Goal: Information Seeking & Learning: Learn about a topic

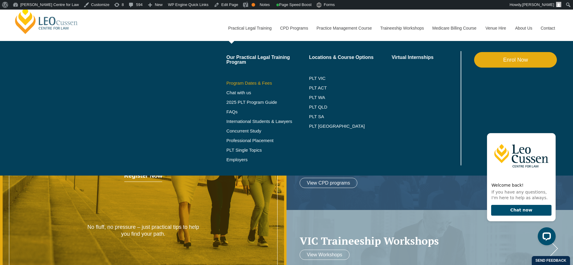
click at [246, 83] on link "Program Dates & Fees" at bounding box center [268, 83] width 83 height 5
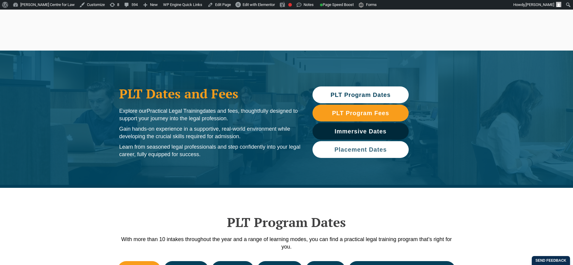
click at [348, 146] on span "Placement Dates" at bounding box center [360, 149] width 52 height 6
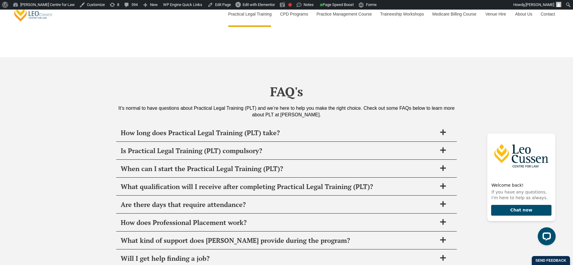
scroll to position [2216, 0]
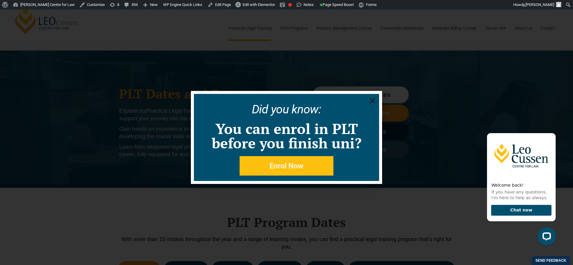
click at [373, 101] on use "Close" at bounding box center [372, 100] width 5 height 5
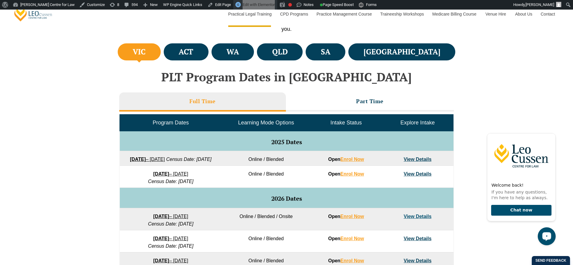
scroll to position [219, 0]
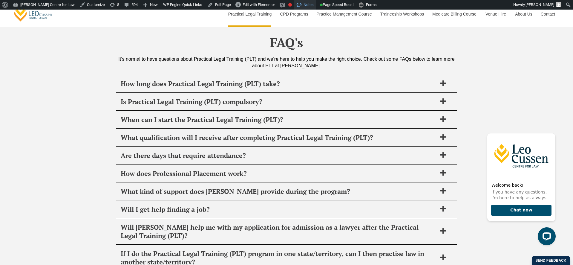
scroll to position [2259, 0]
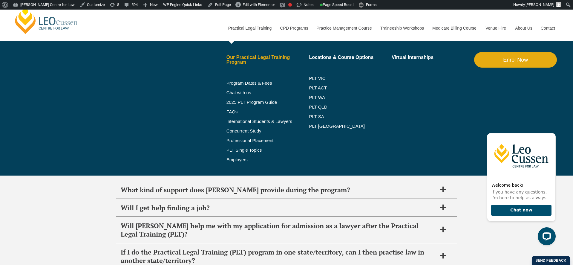
click at [237, 61] on link "Our Practical Legal Training Program" at bounding box center [268, 60] width 83 height 10
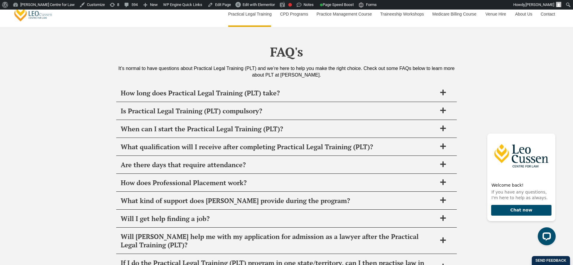
scroll to position [2259, 0]
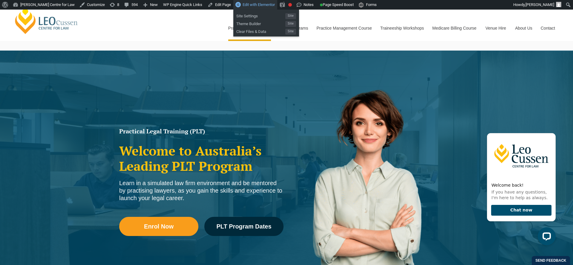
click at [260, 5] on span "Edit with Elementor" at bounding box center [259, 4] width 32 height 4
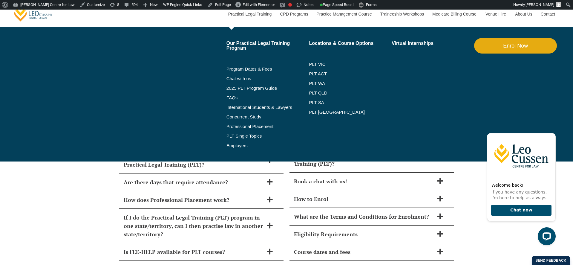
scroll to position [2515, 0]
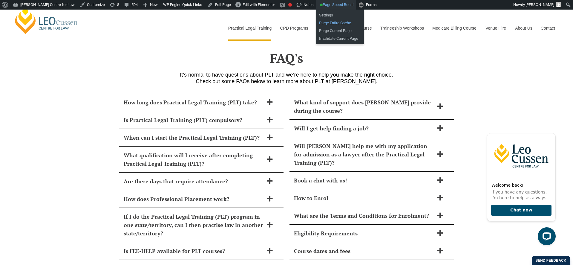
click at [347, 23] on link "Purge Entire Cache" at bounding box center [340, 23] width 48 height 8
click at [337, 31] on link "Purge Current Page" at bounding box center [340, 31] width 48 height 8
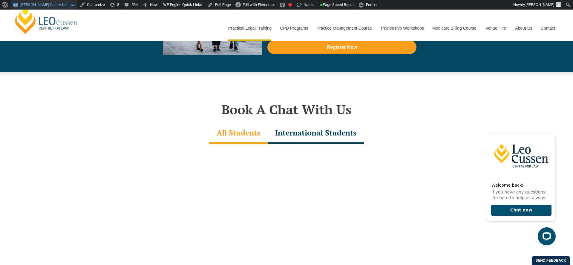
scroll to position [1772, 0]
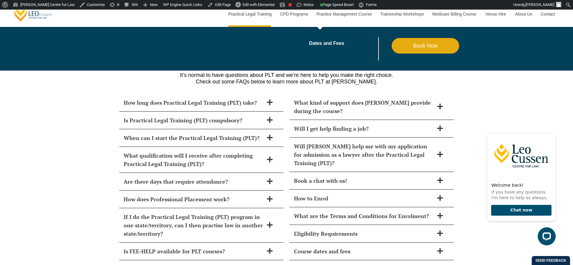
scroll to position [2515, 0]
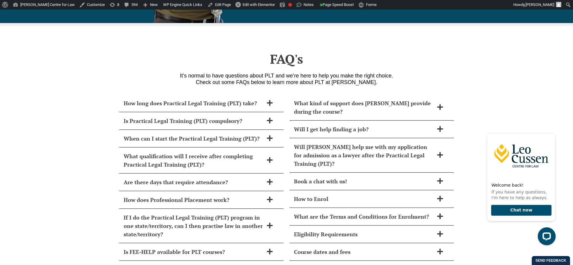
scroll to position [2515, 0]
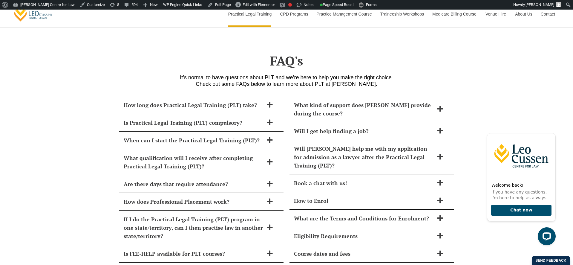
scroll to position [2515, 0]
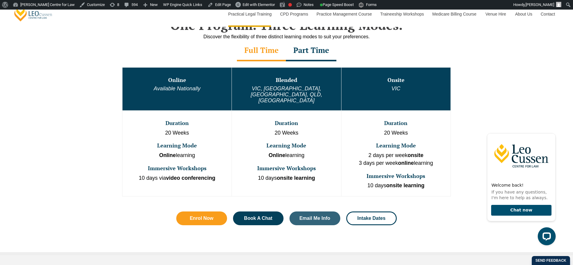
scroll to position [313, 0]
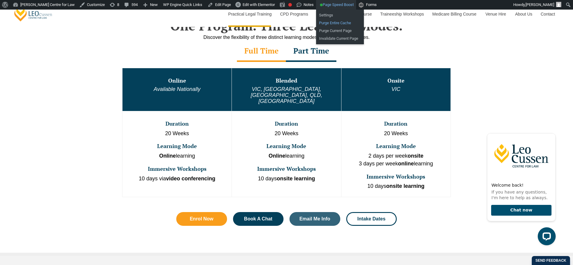
click at [338, 23] on link "Purge Entire Cache" at bounding box center [340, 23] width 48 height 8
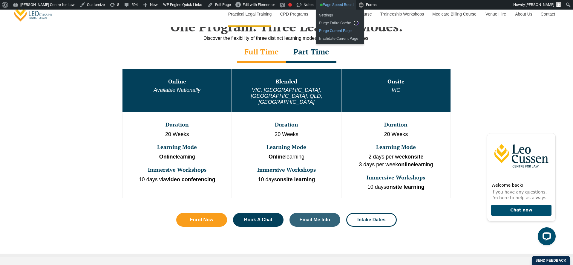
click at [338, 31] on link "Purge Current Page" at bounding box center [340, 31] width 48 height 8
drag, startPoint x: 338, startPoint y: 36, endPoint x: 326, endPoint y: 29, distance: 13.9
click at [338, 36] on link "Invalidate Current Page" at bounding box center [340, 39] width 48 height 8
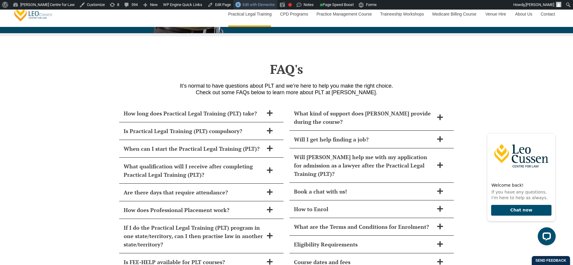
scroll to position [2515, 0]
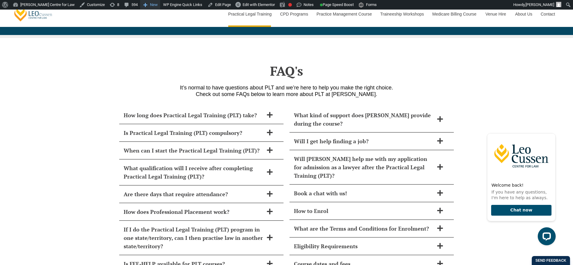
scroll to position [2515, 0]
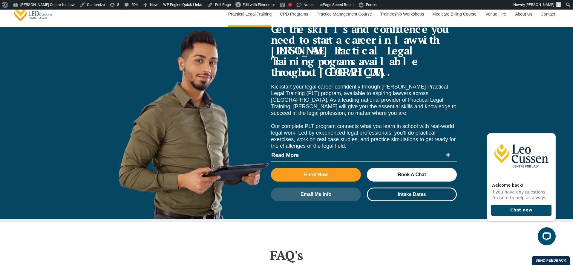
scroll to position [2323, 0]
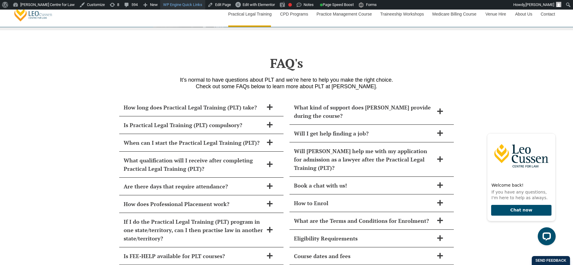
scroll to position [2515, 0]
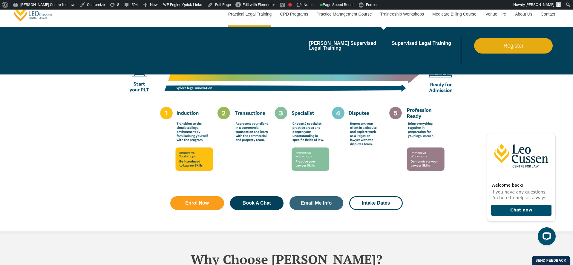
scroll to position [1081, 0]
